Goal: Transaction & Acquisition: Purchase product/service

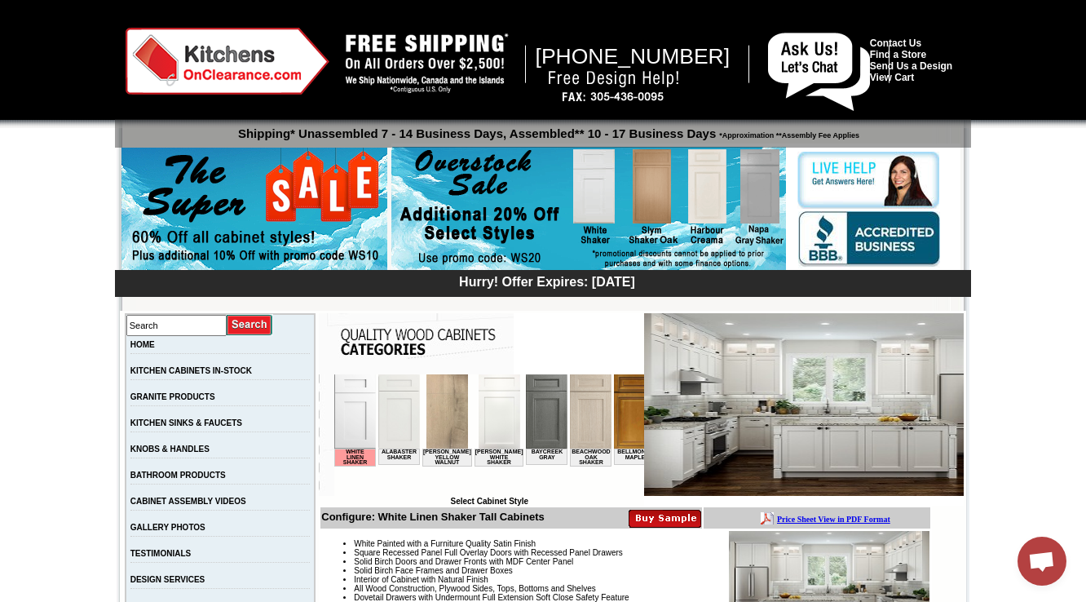
scroll to position [457, 0]
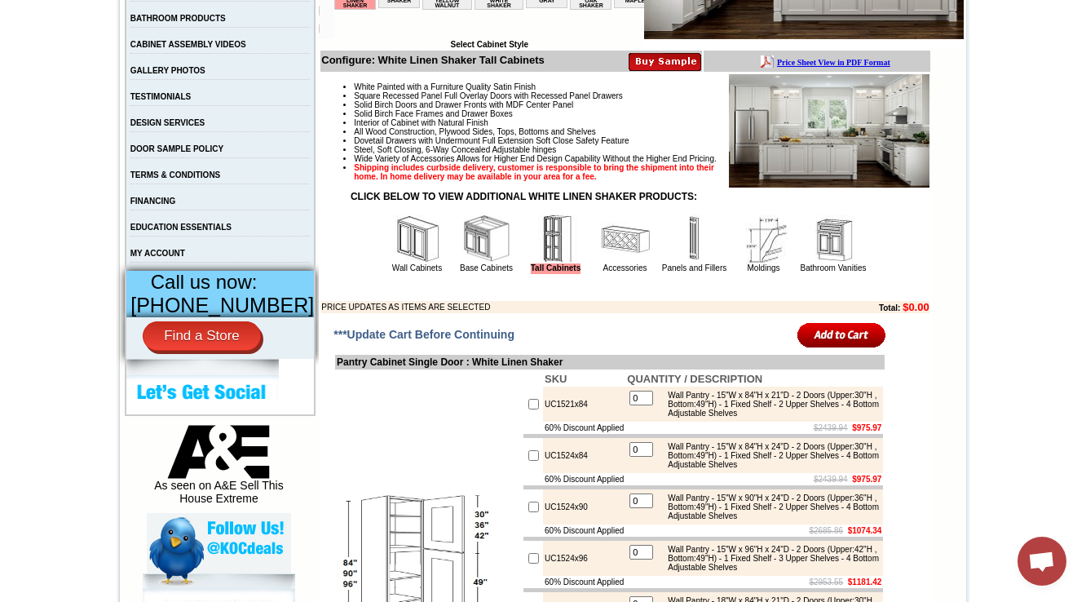
click at [462, 263] on img at bounding box center [486, 238] width 49 height 49
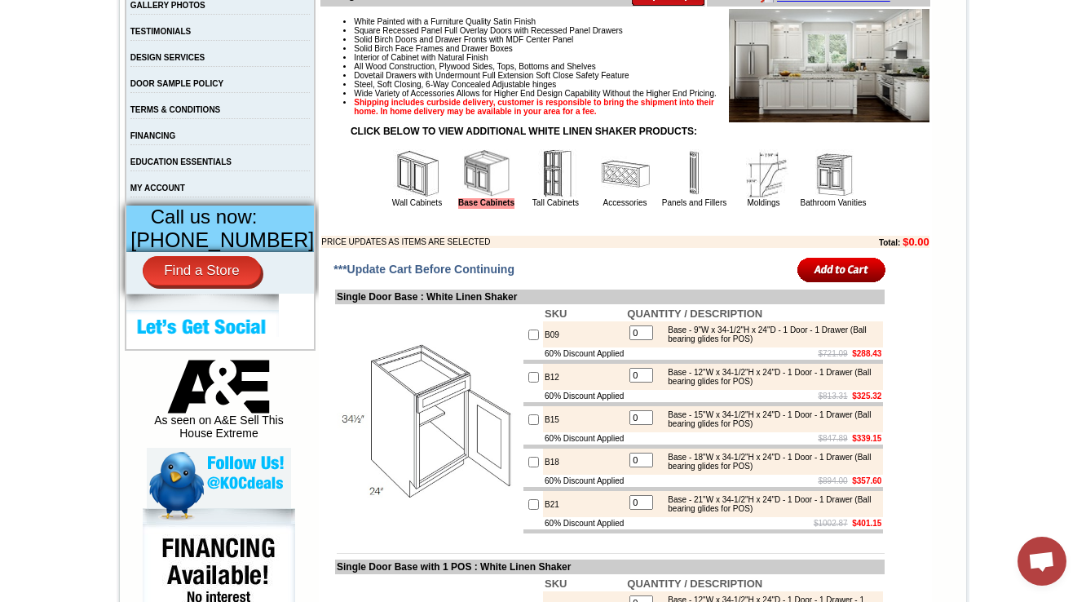
scroll to position [8953, 0]
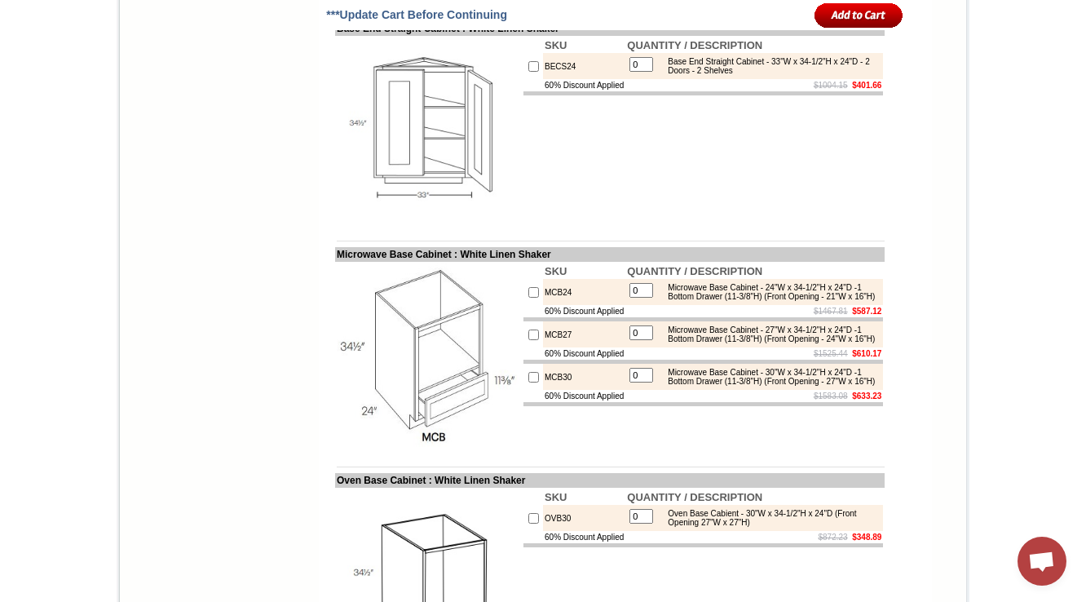
drag, startPoint x: 789, startPoint y: 153, endPoint x: 845, endPoint y: 149, distance: 55.6
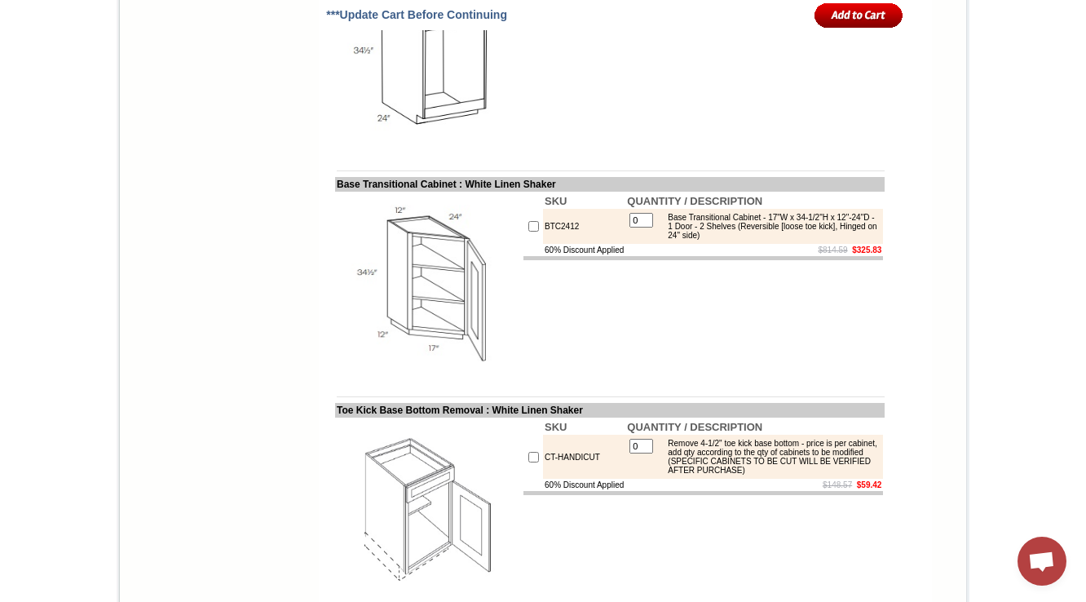
scroll to position [9931, 0]
